Goal: Transaction & Acquisition: Obtain resource

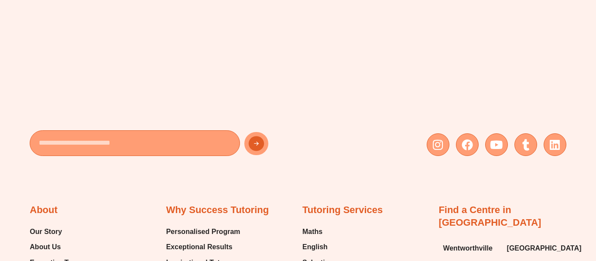
scroll to position [5180, 0]
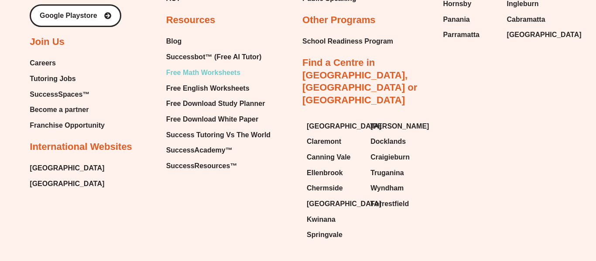
click at [198, 66] on span "Free Math Worksheets" at bounding box center [203, 72] width 74 height 13
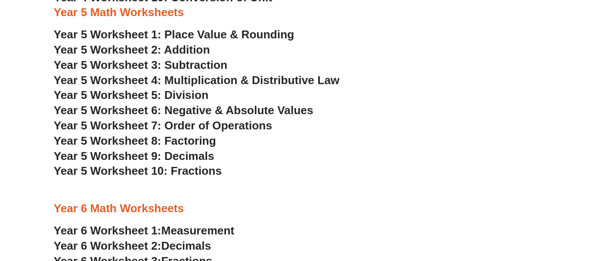
scroll to position [1729, 0]
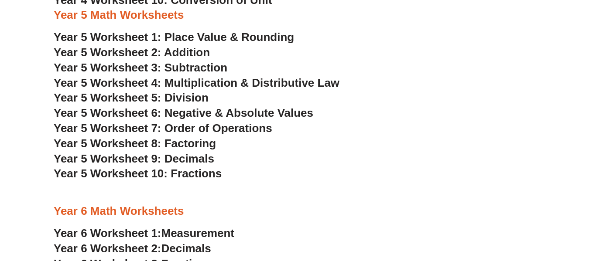
click at [177, 143] on span "Year 5 Worksheet 8: Factoring" at bounding box center [135, 143] width 162 height 13
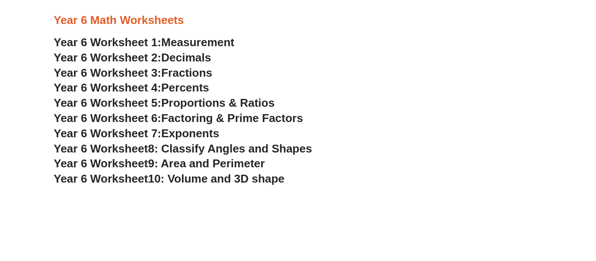
scroll to position [1921, 0]
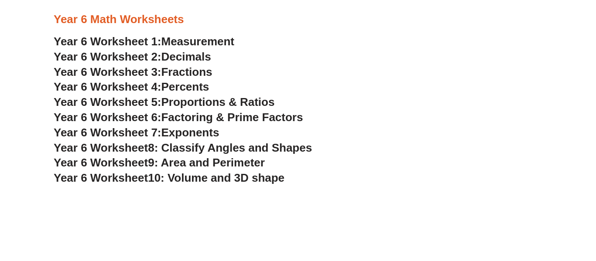
click at [211, 72] on span "Fractions" at bounding box center [186, 71] width 51 height 13
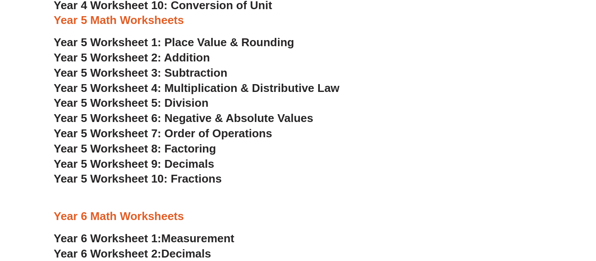
scroll to position [1721, 0]
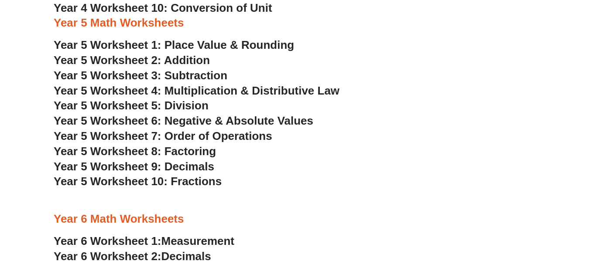
click at [271, 95] on span "Year 5 Worksheet 4: Multiplication & Distributive Law" at bounding box center [197, 90] width 286 height 13
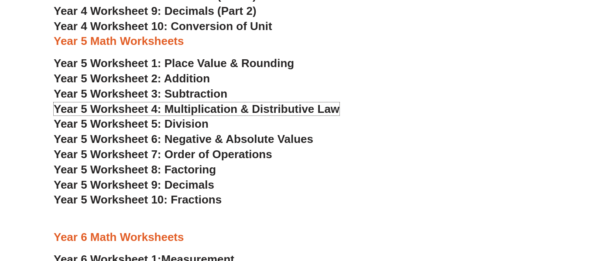
scroll to position [1702, 0]
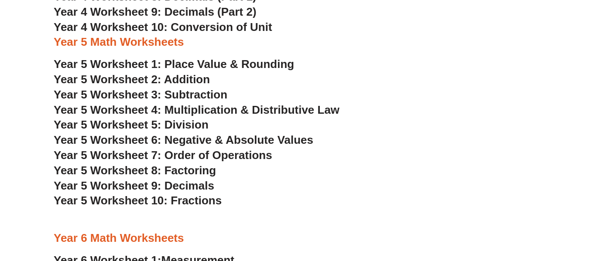
click at [184, 126] on span "Year 5 Worksheet 5: Division" at bounding box center [131, 124] width 155 height 13
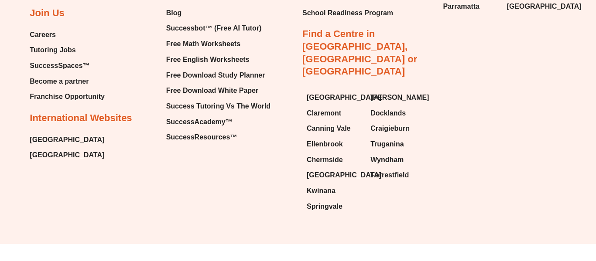
scroll to position [6632, 0]
click at [219, 60] on span "Free English Worksheets" at bounding box center [207, 60] width 83 height 13
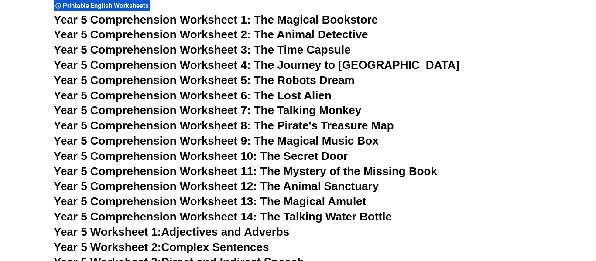
scroll to position [4201, 0]
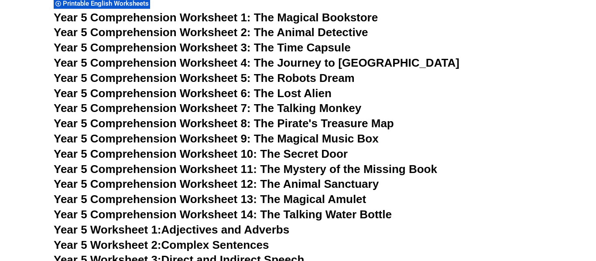
click at [351, 30] on span "Year 5 Comprehension Worksheet 2: The Animal Detective" at bounding box center [211, 32] width 315 height 13
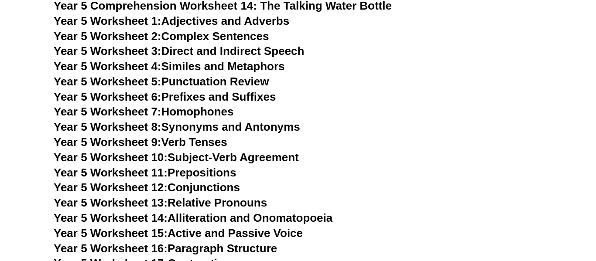
scroll to position [4411, 0]
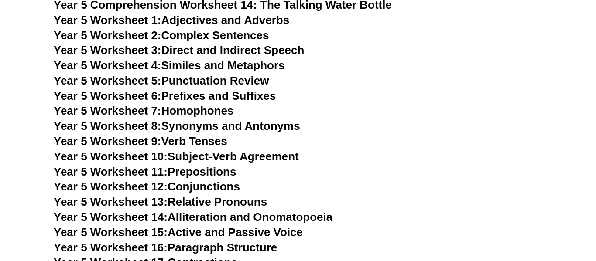
click at [225, 108] on link "Year 5 Worksheet 7: Homophones" at bounding box center [144, 110] width 180 height 13
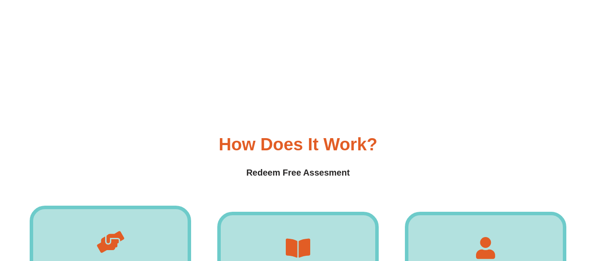
scroll to position [9526, 0]
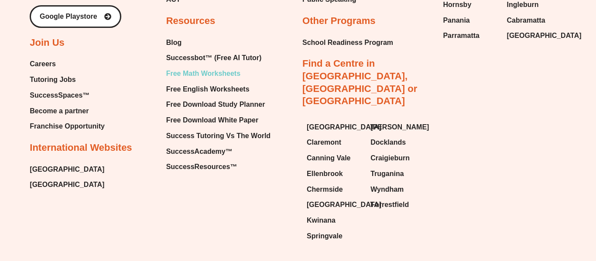
click at [197, 67] on span "Free Math Worksheets" at bounding box center [203, 73] width 74 height 13
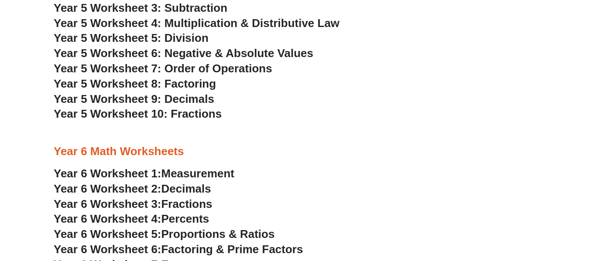
scroll to position [1791, 0]
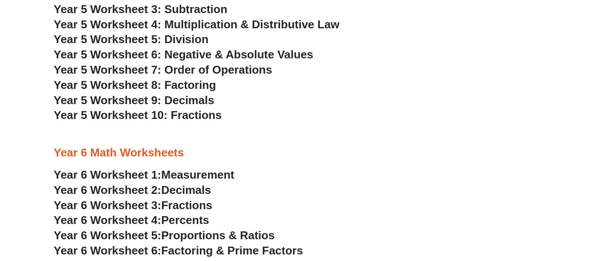
click at [202, 21] on span "Year 5 Worksheet 4: Multiplication & Distributive Law" at bounding box center [197, 24] width 286 height 13
